Goal: Transaction & Acquisition: Purchase product/service

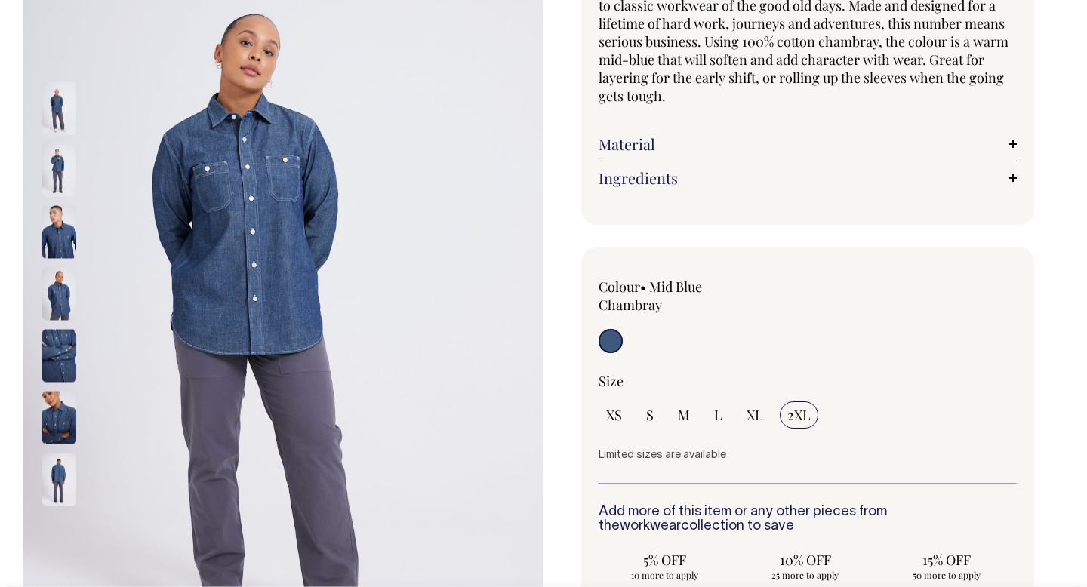
scroll to position [177, 0]
click at [75, 157] on img at bounding box center [59, 169] width 34 height 53
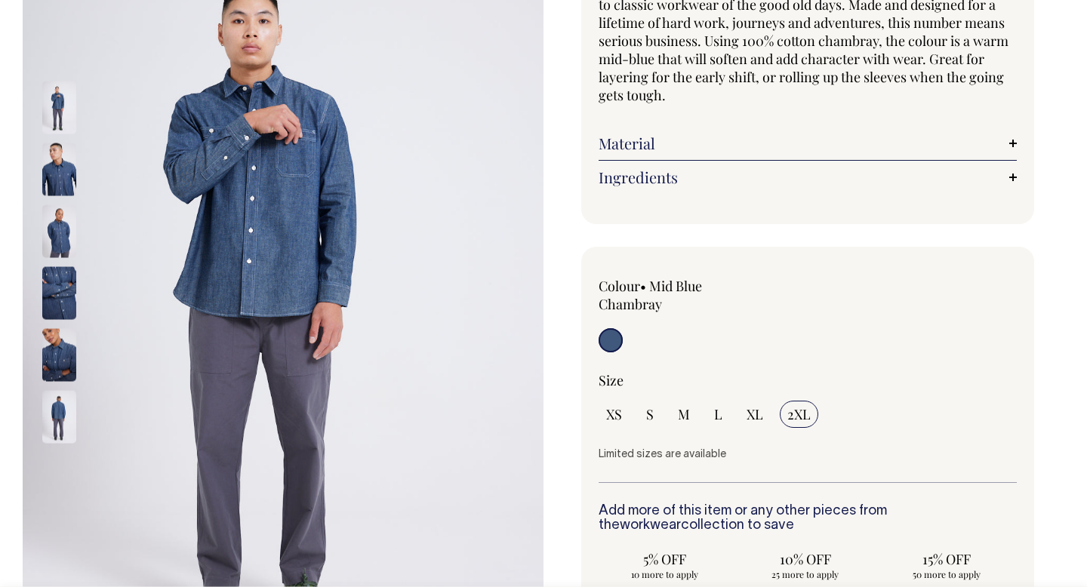
click at [625, 348] on div at bounding box center [683, 342] width 168 height 28
click at [611, 348] on input "radio" at bounding box center [611, 340] width 24 height 24
click at [61, 90] on img at bounding box center [59, 107] width 34 height 53
click at [50, 106] on img at bounding box center [59, 107] width 34 height 53
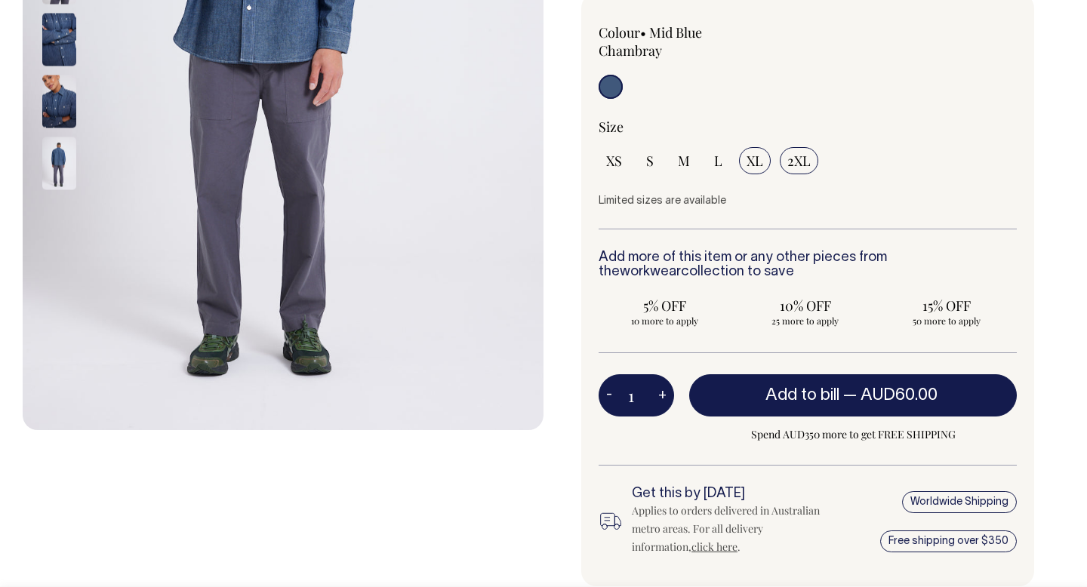
scroll to position [430, 0]
click at [744, 162] on input "XL" at bounding box center [755, 160] width 32 height 27
radio input "true"
select select "XL"
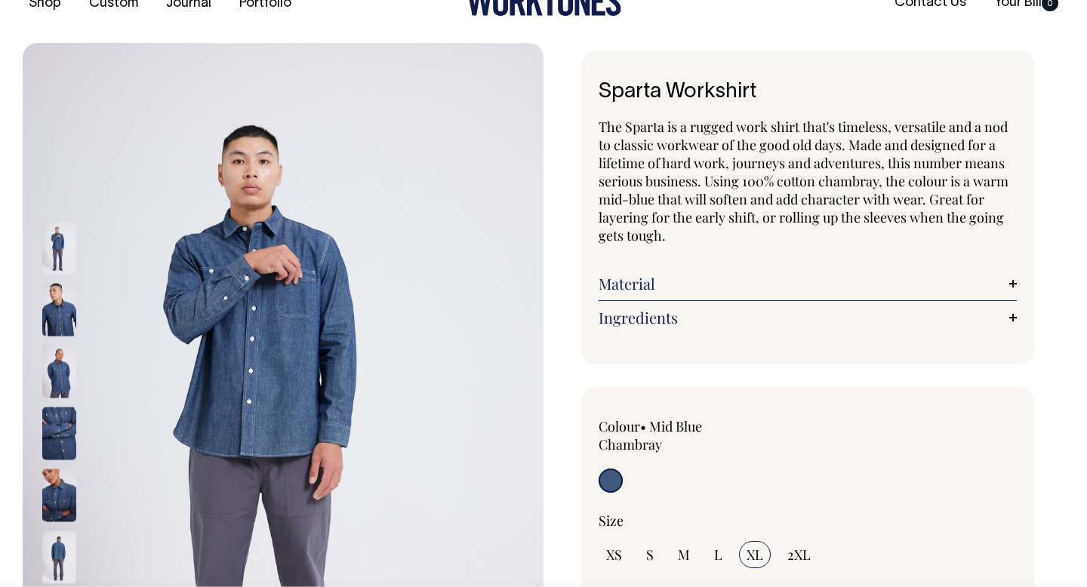
click at [670, 273] on div "Material Made from 100% cotton chambray." at bounding box center [808, 284] width 418 height 34
click at [658, 284] on link "Material" at bounding box center [808, 284] width 418 height 18
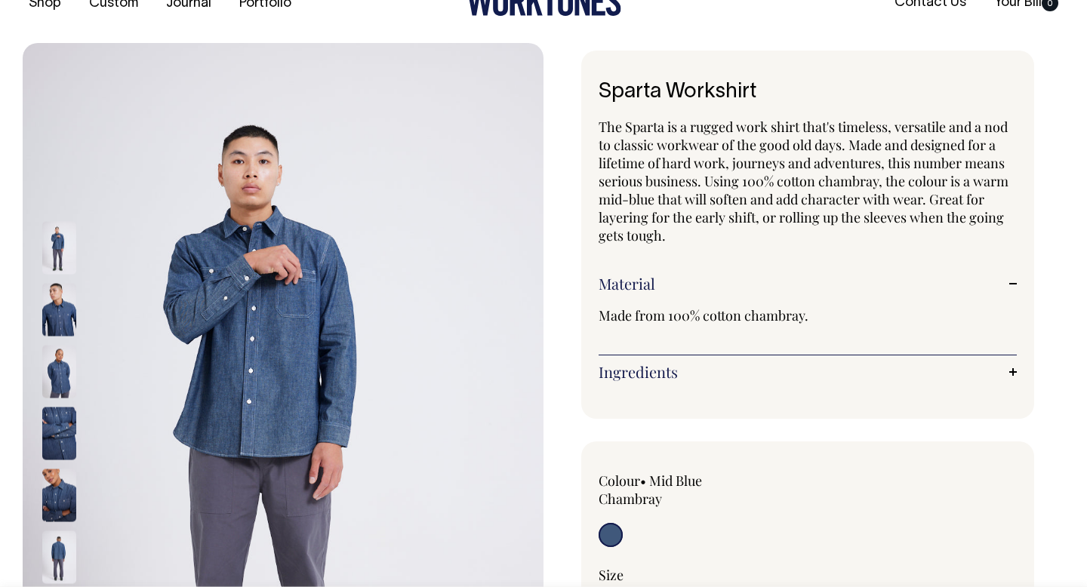
click at [654, 285] on link "Material" at bounding box center [808, 284] width 418 height 18
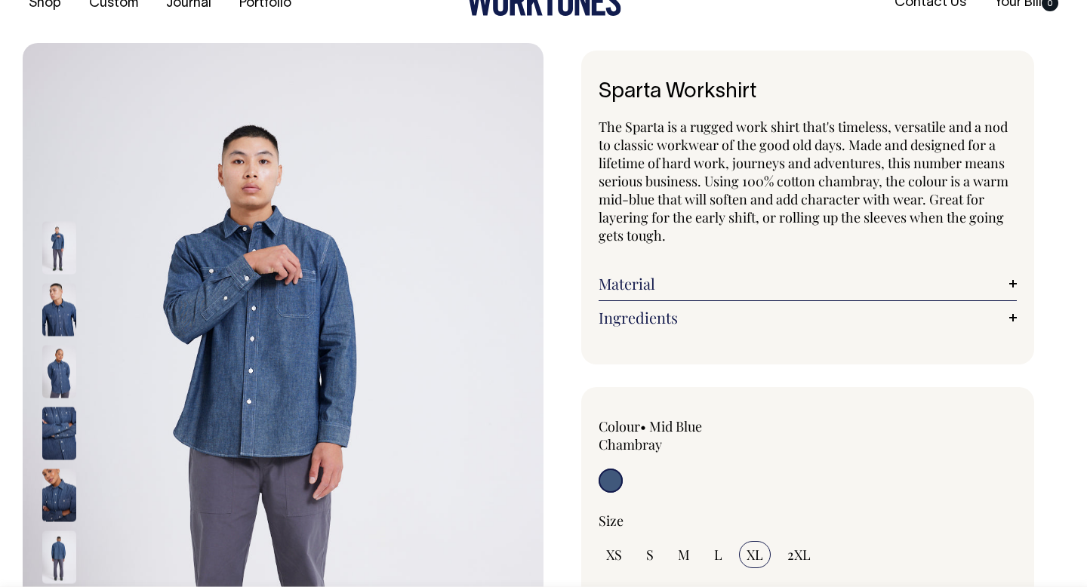
click at [644, 317] on link "Ingredients" at bounding box center [808, 318] width 418 height 18
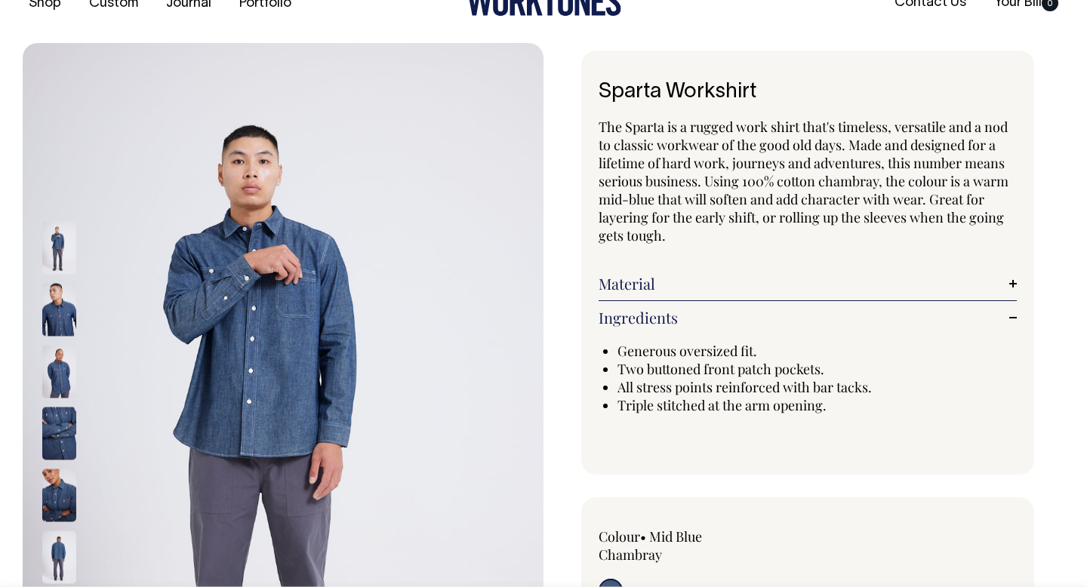
click at [643, 322] on link "Ingredients" at bounding box center [808, 318] width 418 height 18
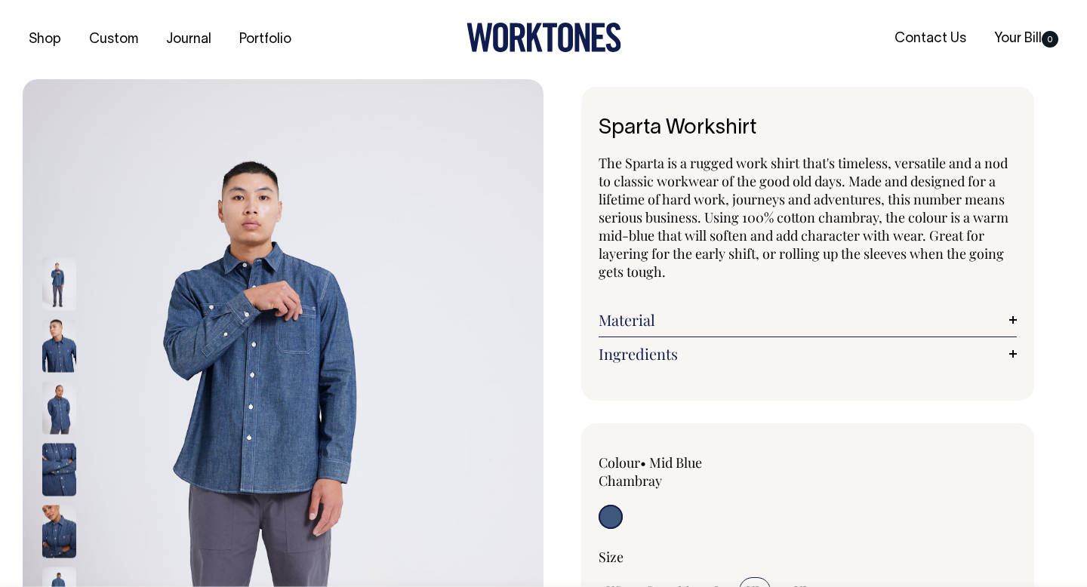
scroll to position [0, 0]
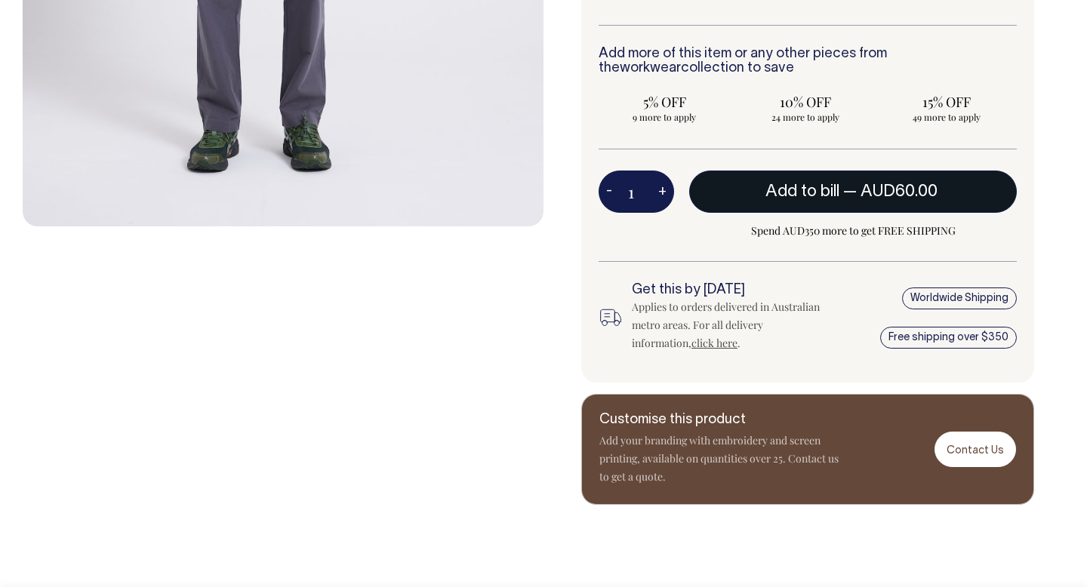
click at [875, 181] on button "Add to bill — AUD60.00" at bounding box center [853, 192] width 328 height 42
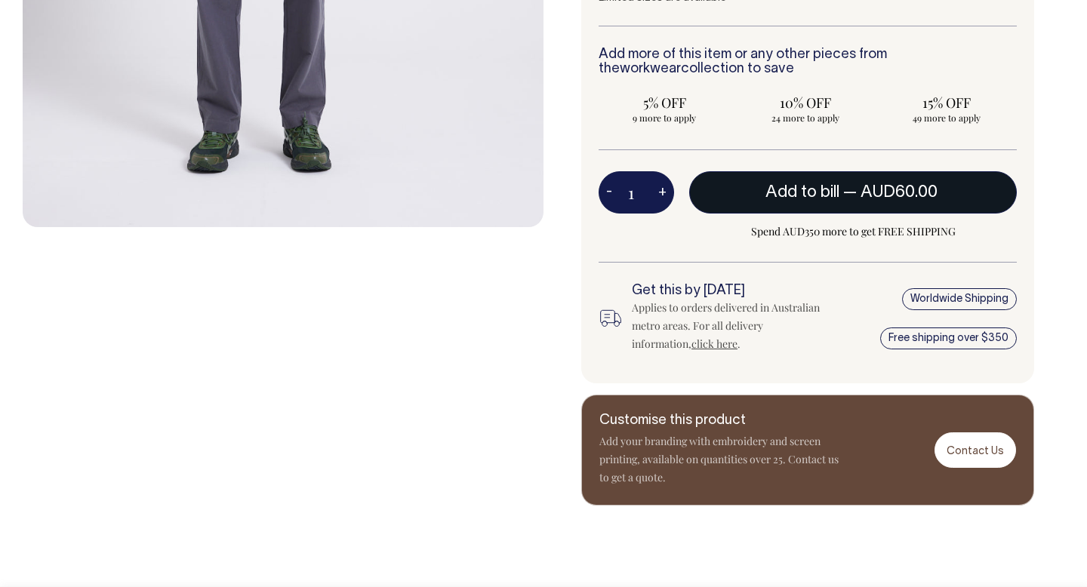
scroll to position [633, 0]
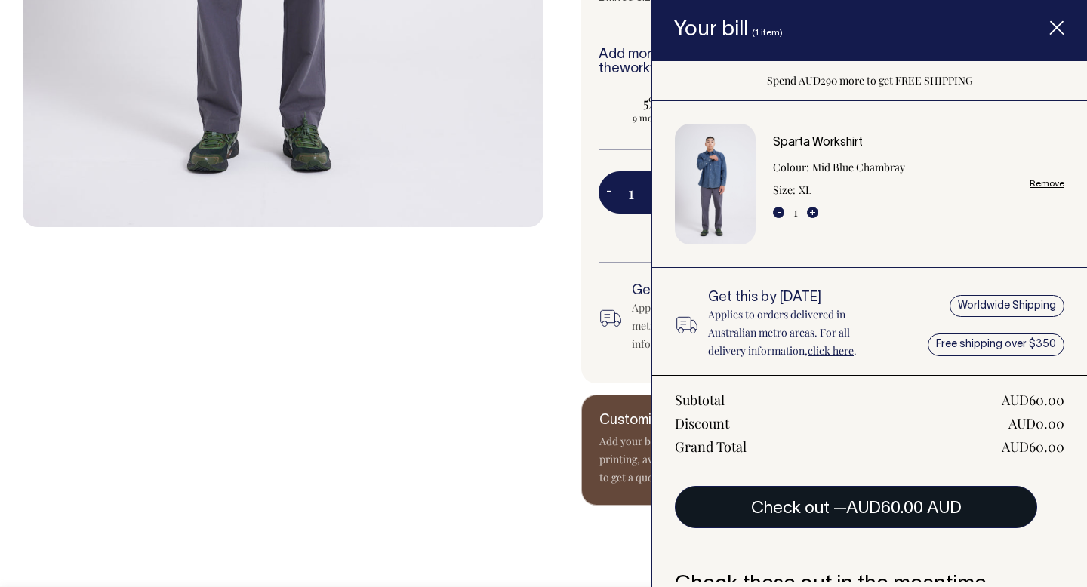
click at [861, 513] on span "AUD60.00 AUD" at bounding box center [903, 508] width 115 height 15
